Goal: Transaction & Acquisition: Obtain resource

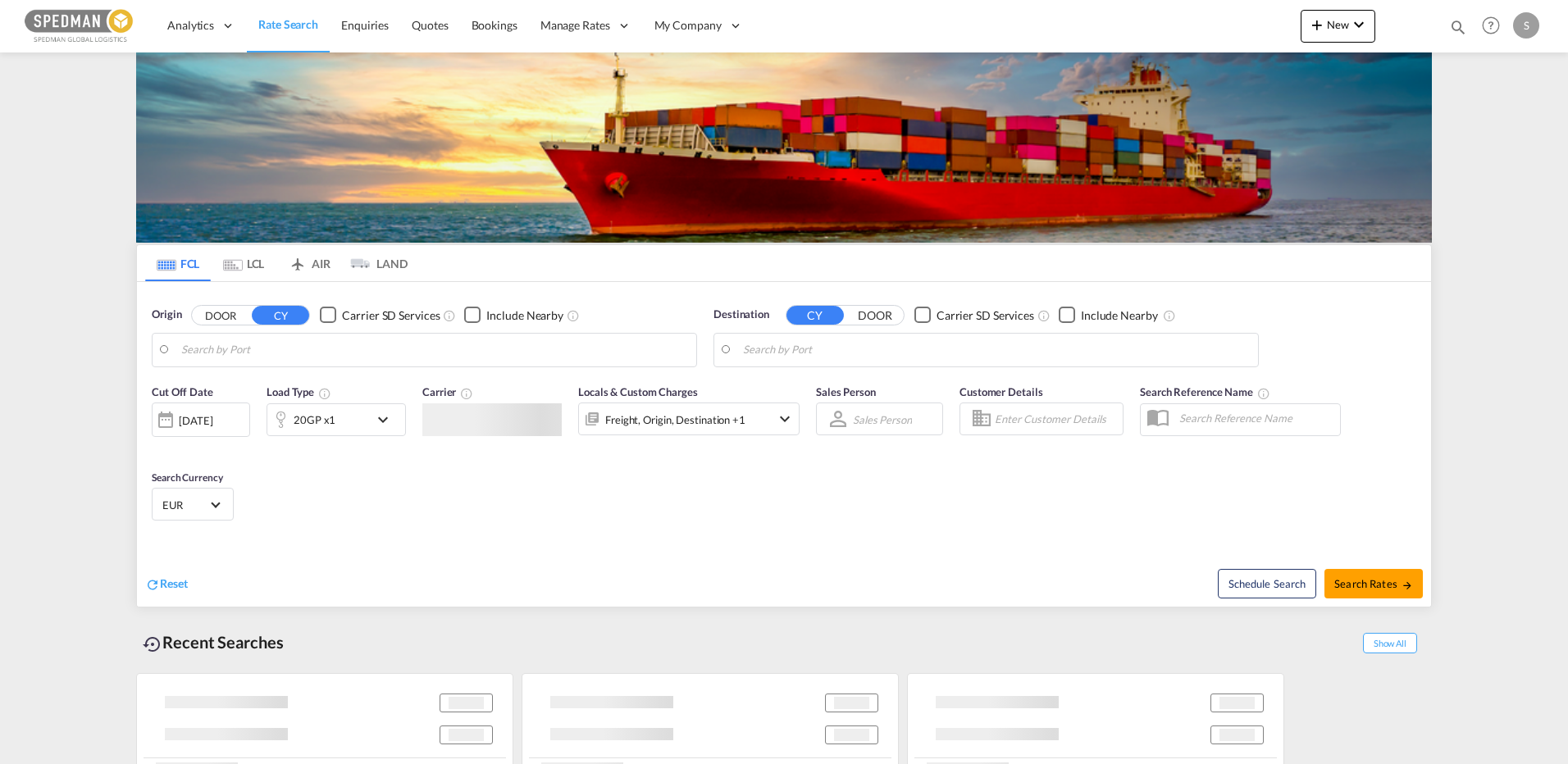
type input "Fredericia, DKFRC"
type input "Mersin, TRMER"
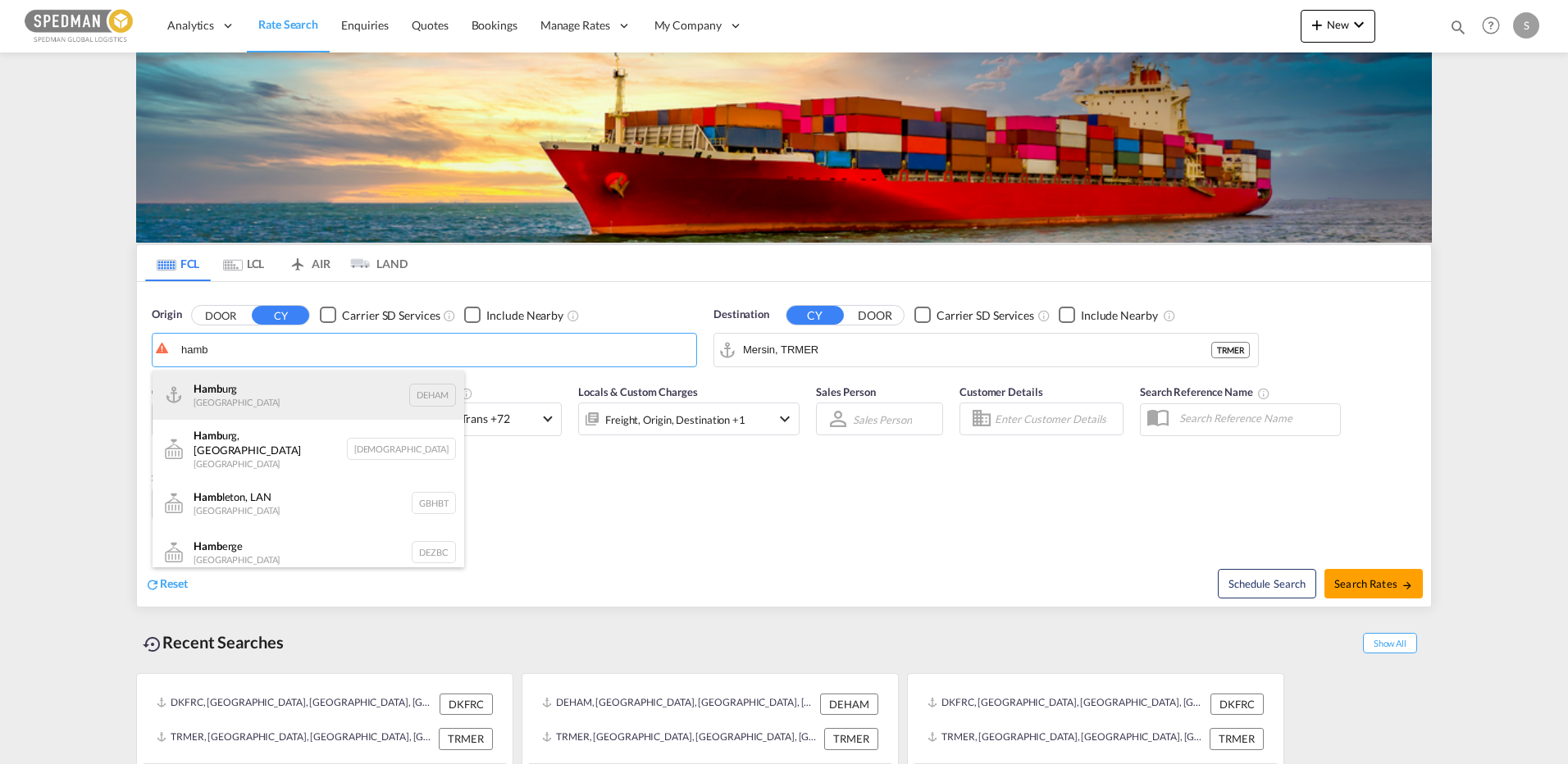
click at [256, 402] on div "Hamb urg Germany DEHAM" at bounding box center [309, 395] width 312 height 50
type input "Hamburg, DEHAM"
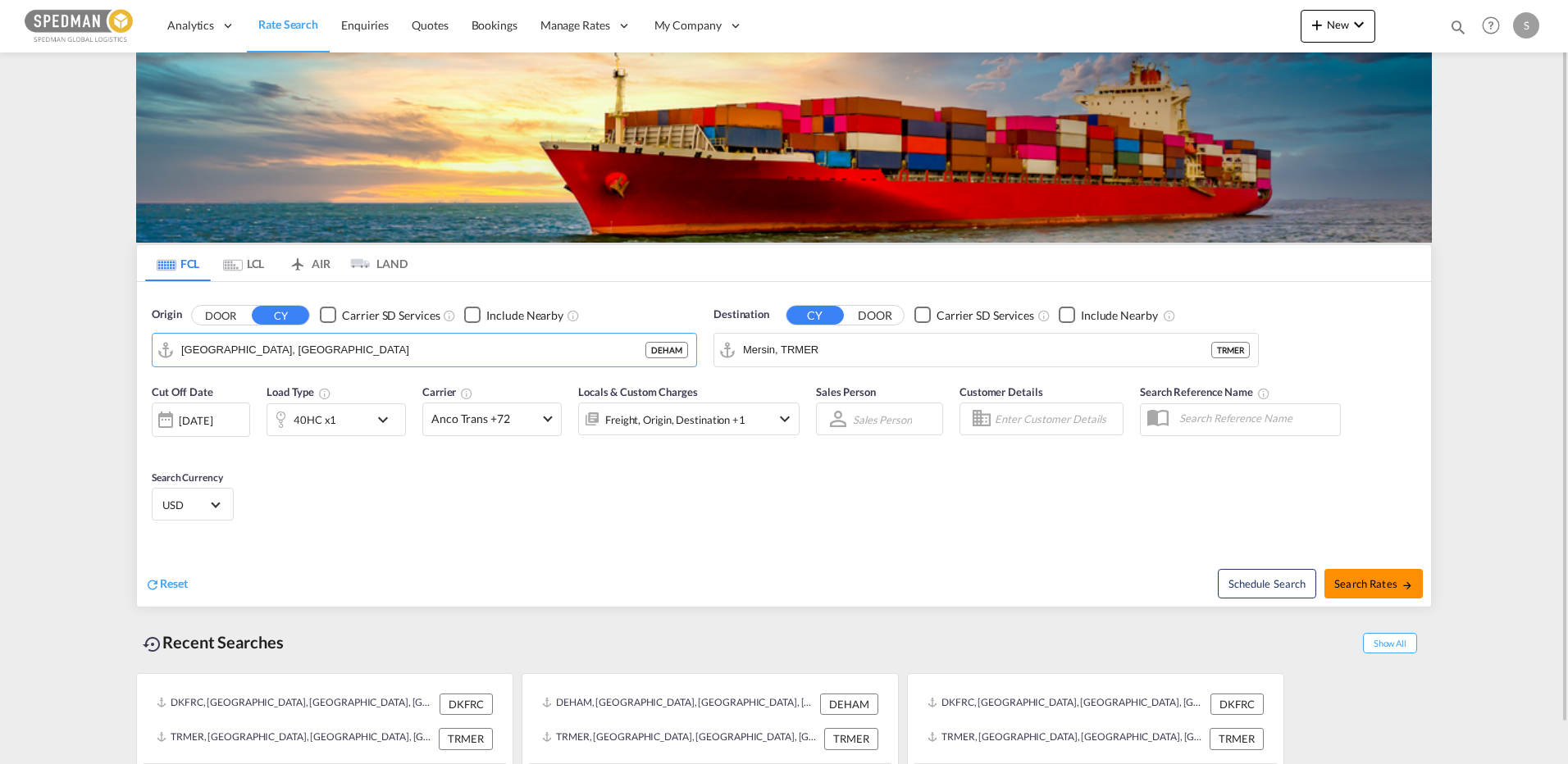
click at [1362, 580] on span "Search Rates" at bounding box center [1373, 583] width 78 height 13
type input "DEHAM to TRMER / 27 Aug 2025"
